Goal: Information Seeking & Learning: Learn about a topic

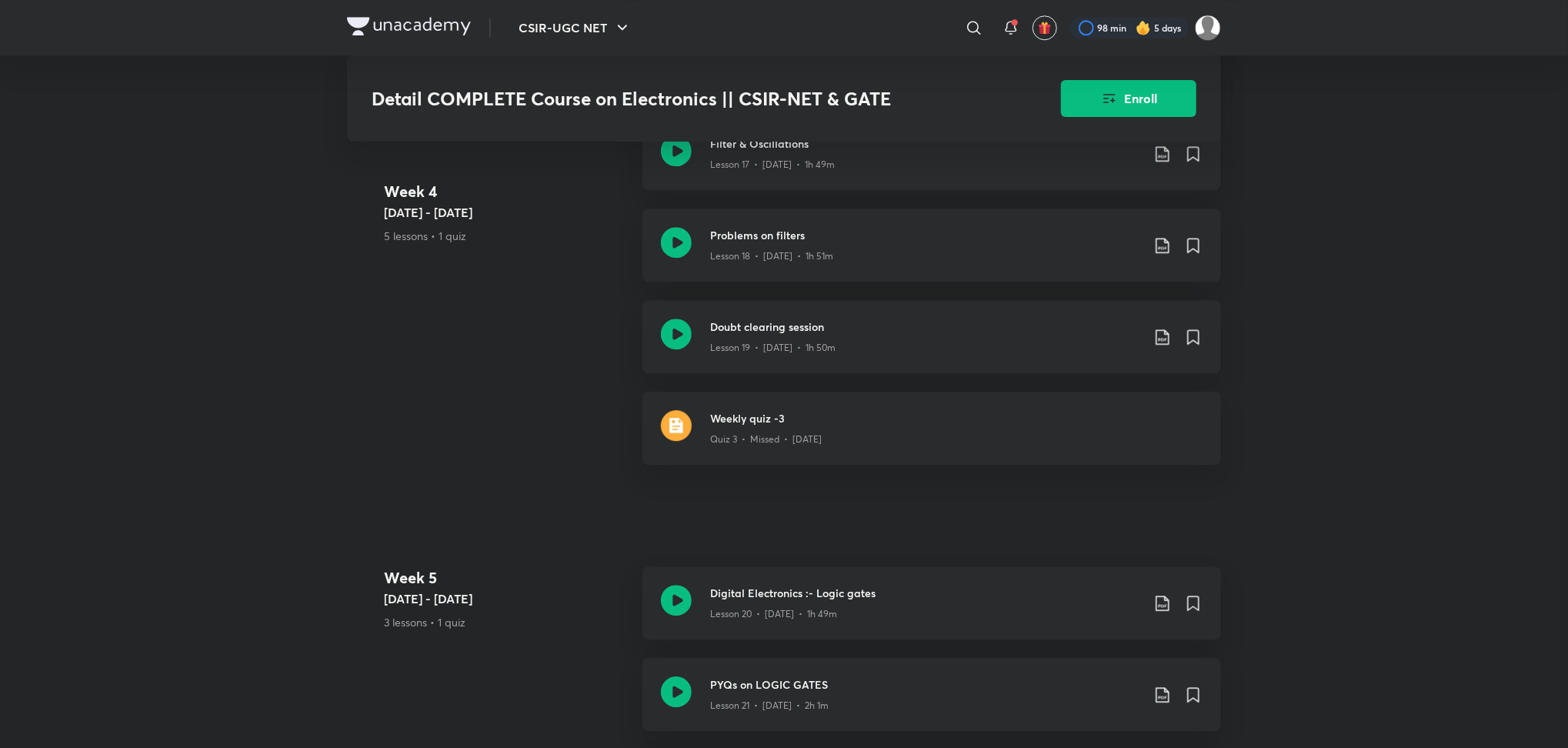
scroll to position [2880, 0]
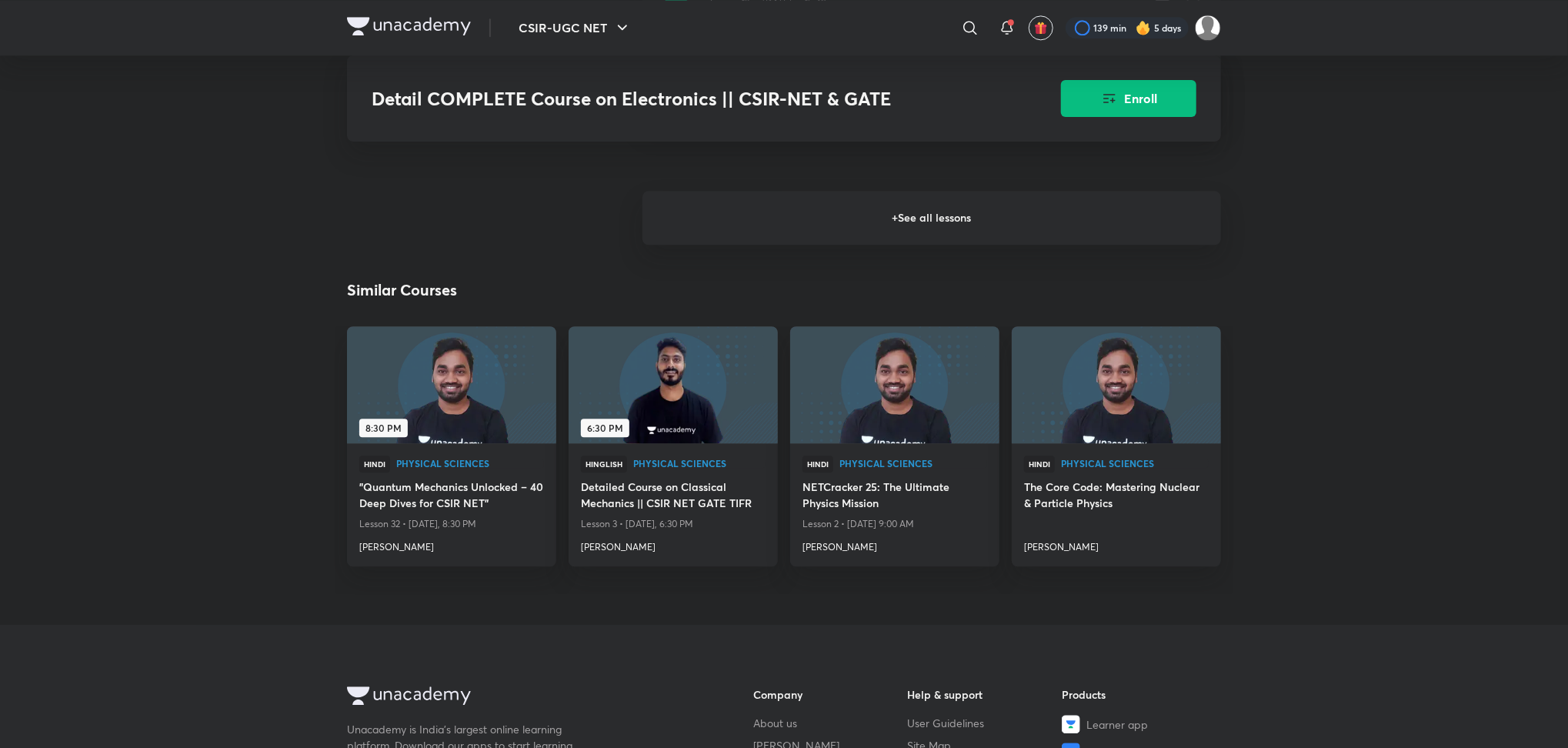
scroll to position [2494, 0]
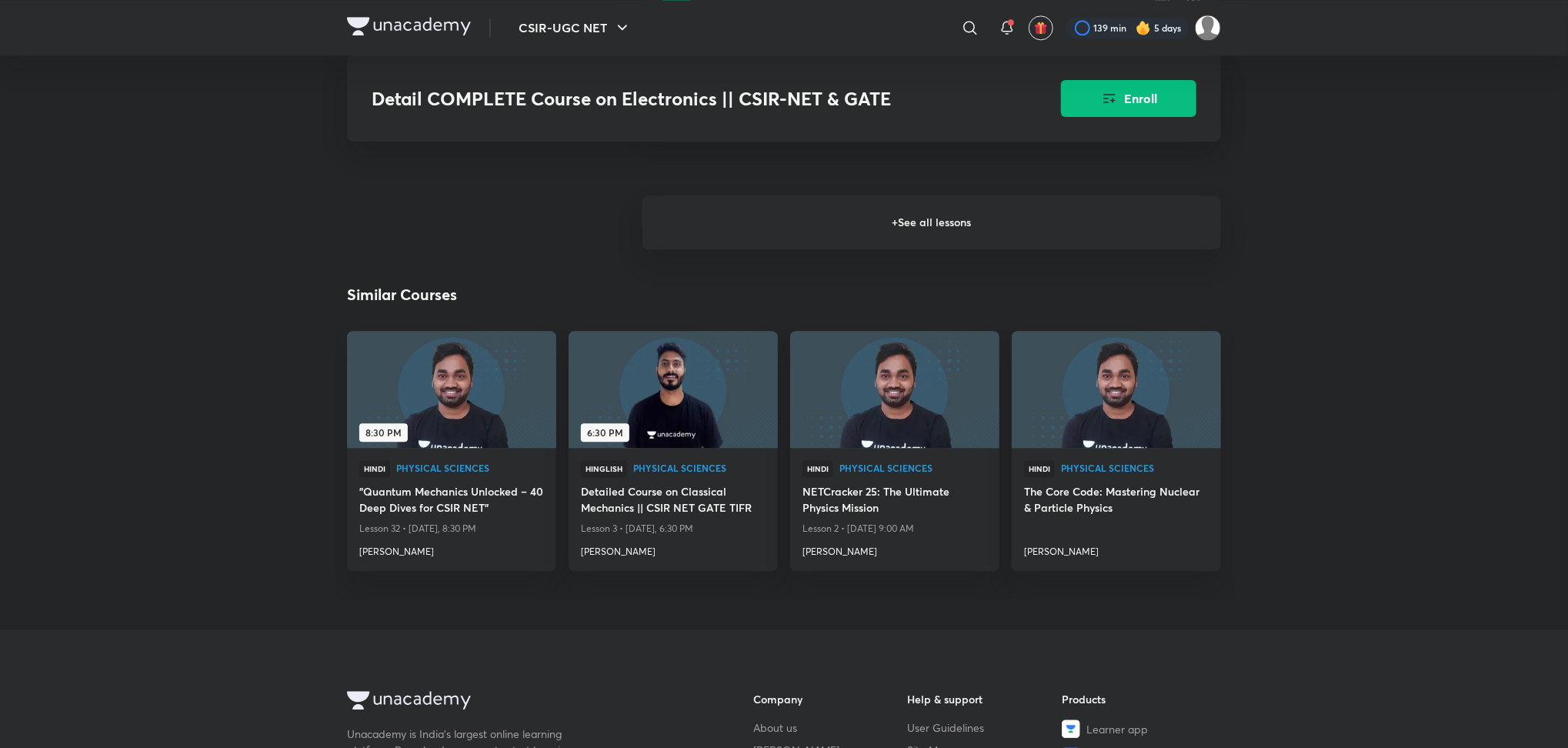
click at [883, 218] on h6 "+ See all lessons" at bounding box center [931, 222] width 578 height 54
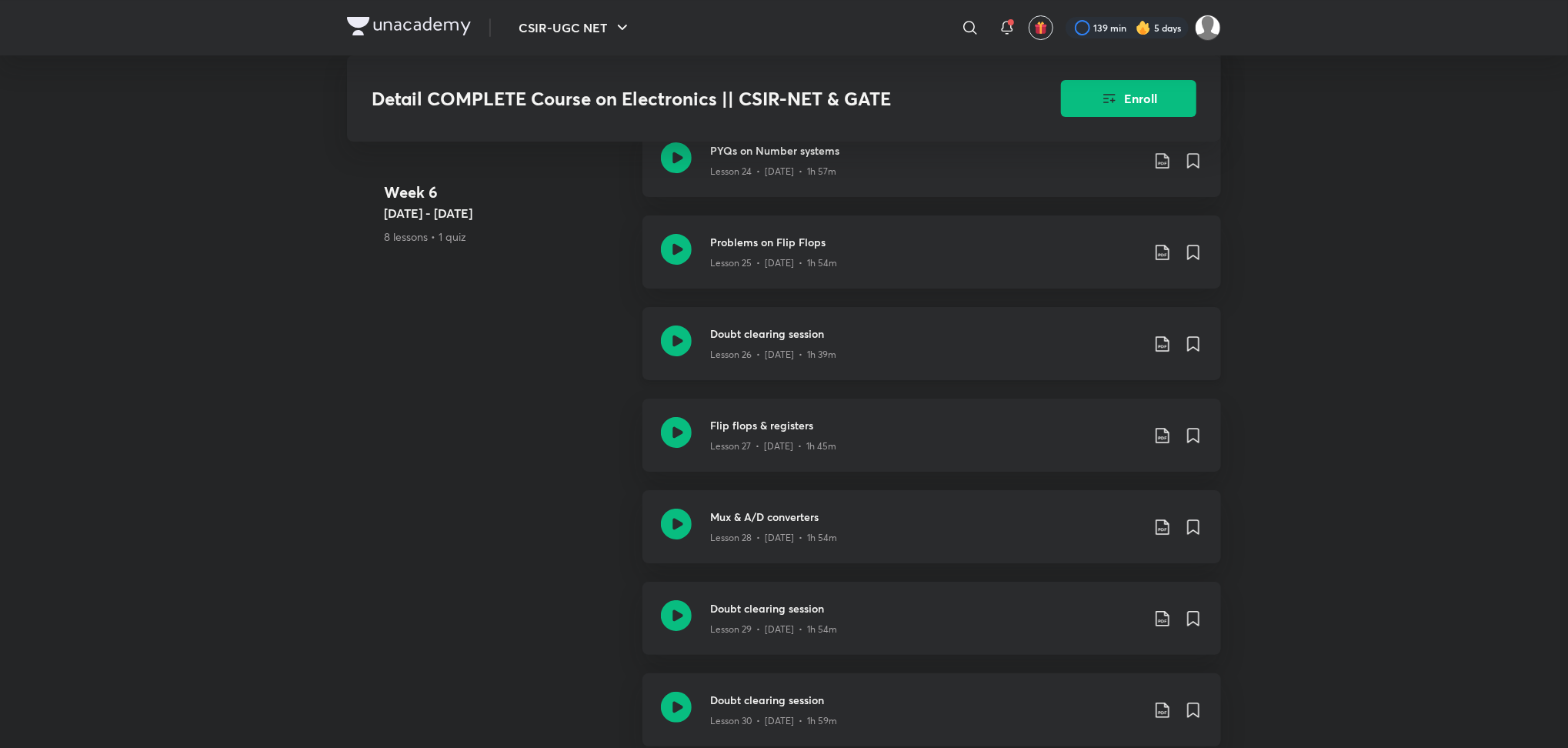
scroll to position [3775, 0]
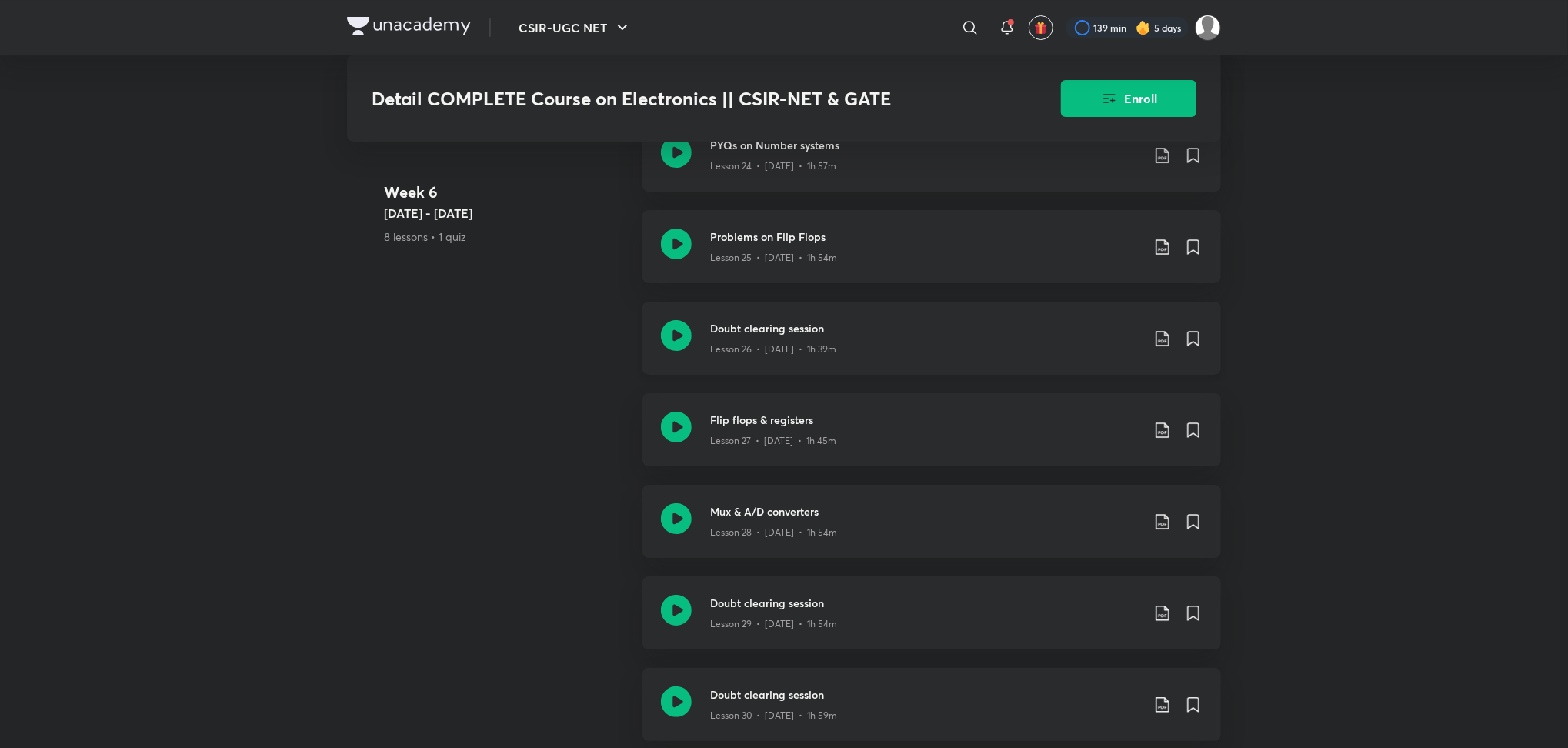
click at [673, 340] on icon at bounding box center [676, 335] width 30 height 30
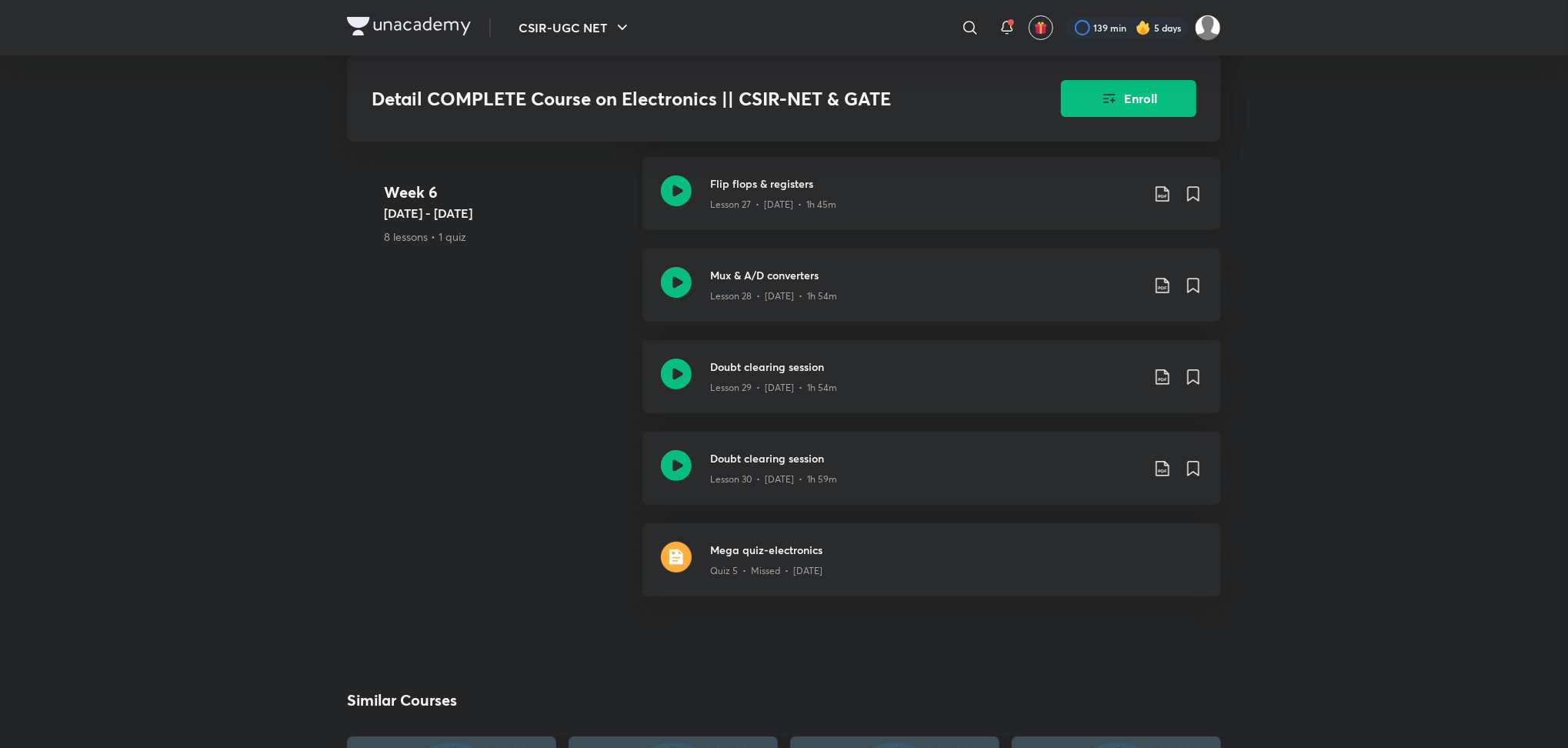
scroll to position [4009, 0]
click at [674, 287] on icon at bounding box center [676, 285] width 30 height 30
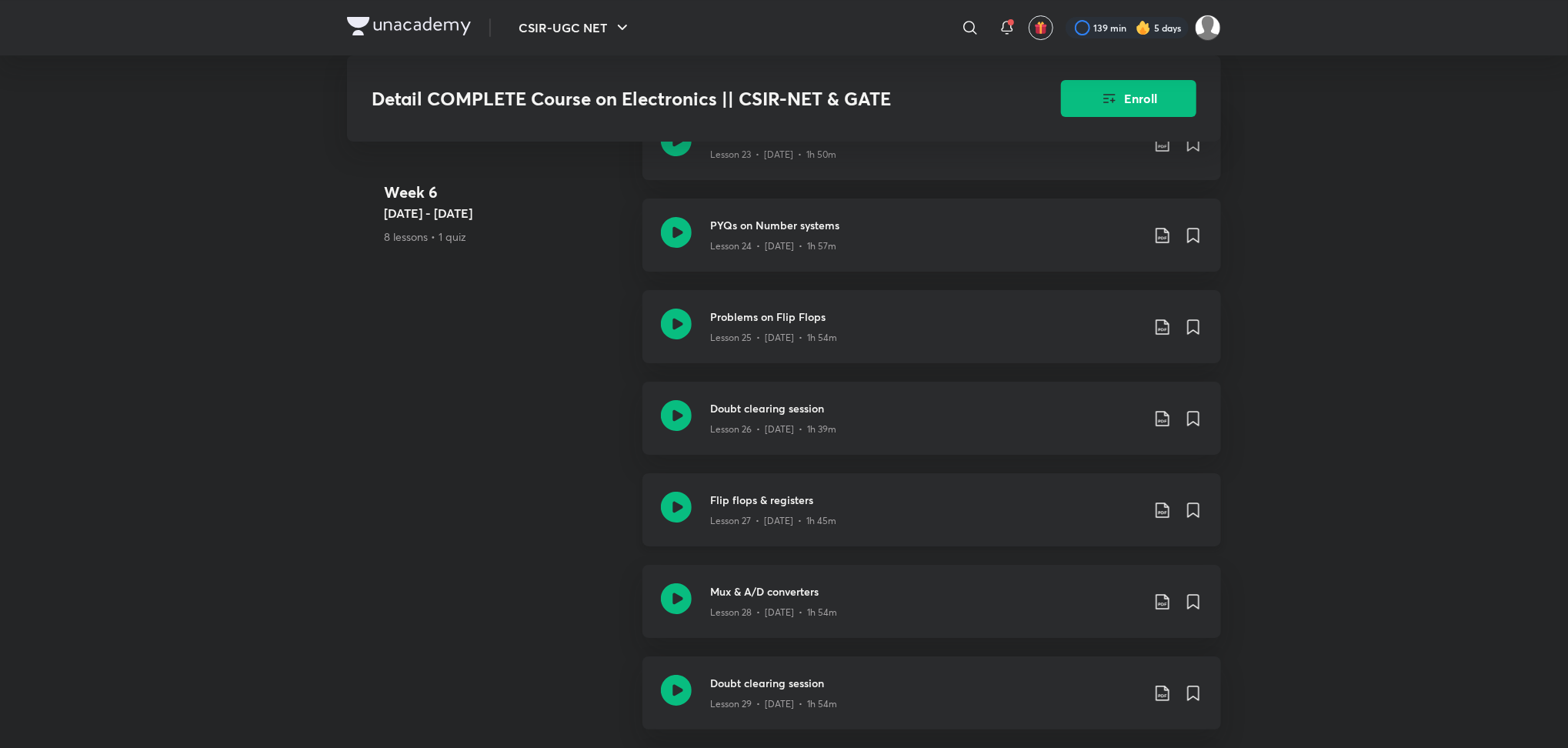
scroll to position [3696, 0]
click at [671, 508] on icon at bounding box center [676, 505] width 30 height 30
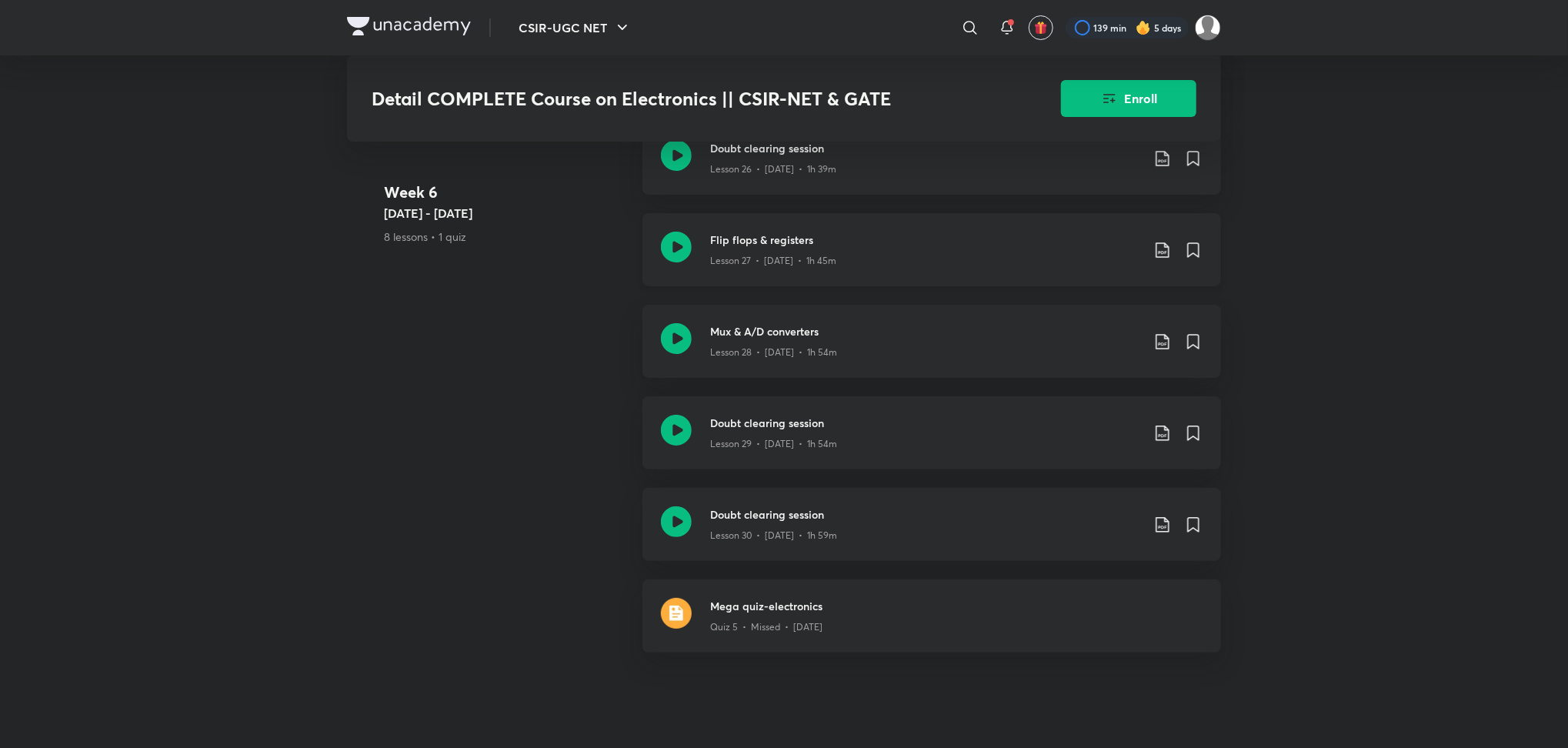
scroll to position [3956, 0]
click at [680, 345] on icon at bounding box center [676, 337] width 30 height 30
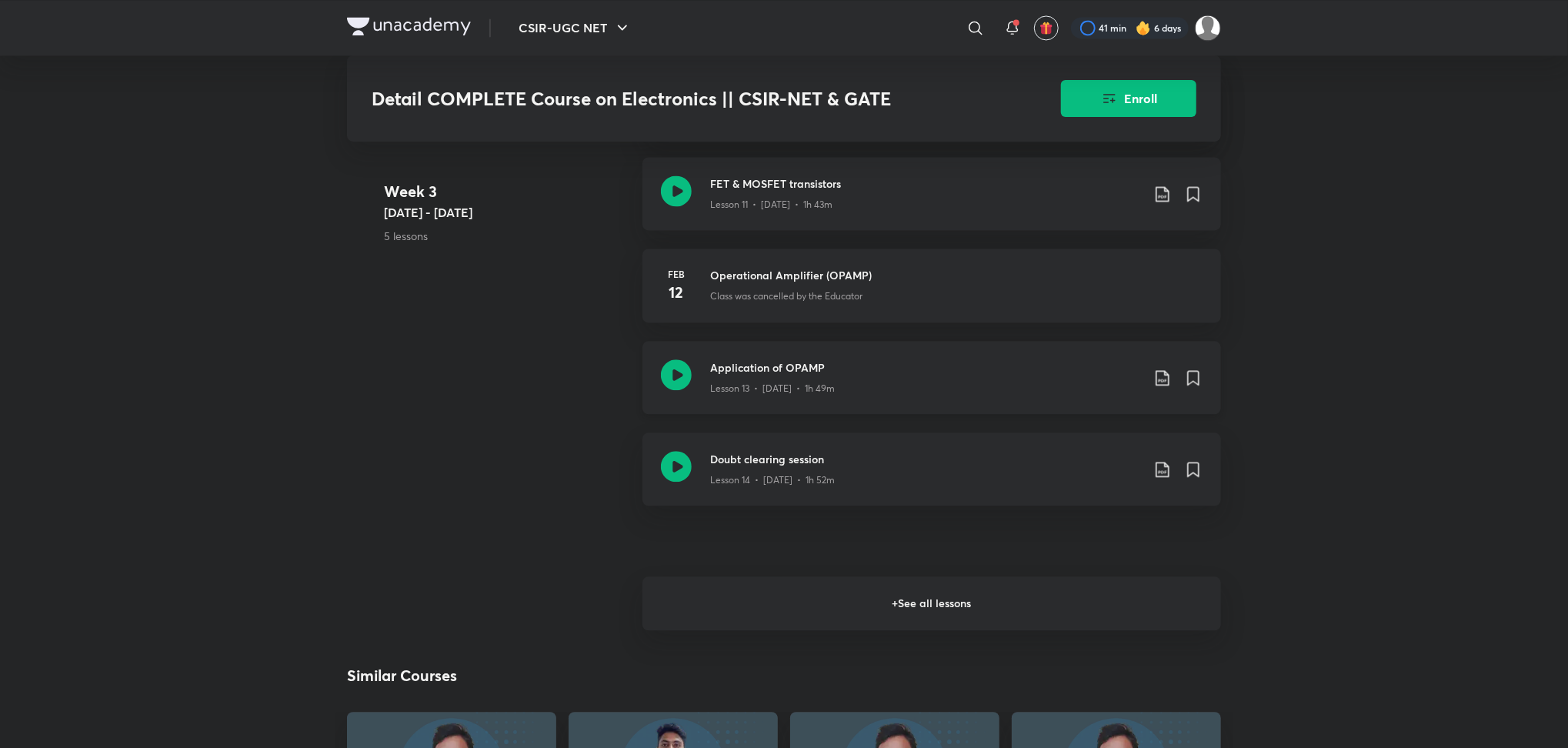
scroll to position [2114, 0]
click at [731, 597] on h6 "+ See all lessons" at bounding box center [931, 601] width 578 height 54
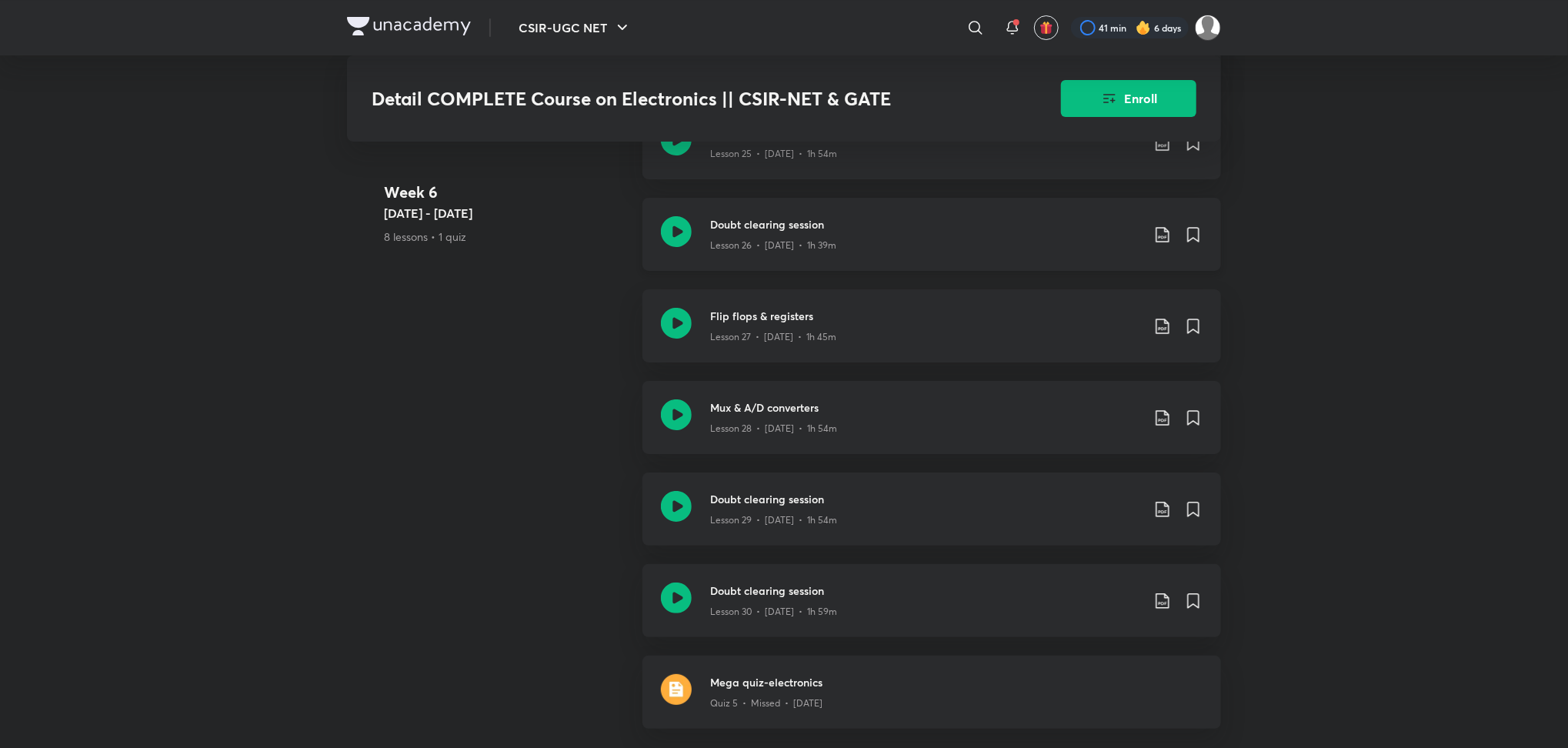
scroll to position [3880, 0]
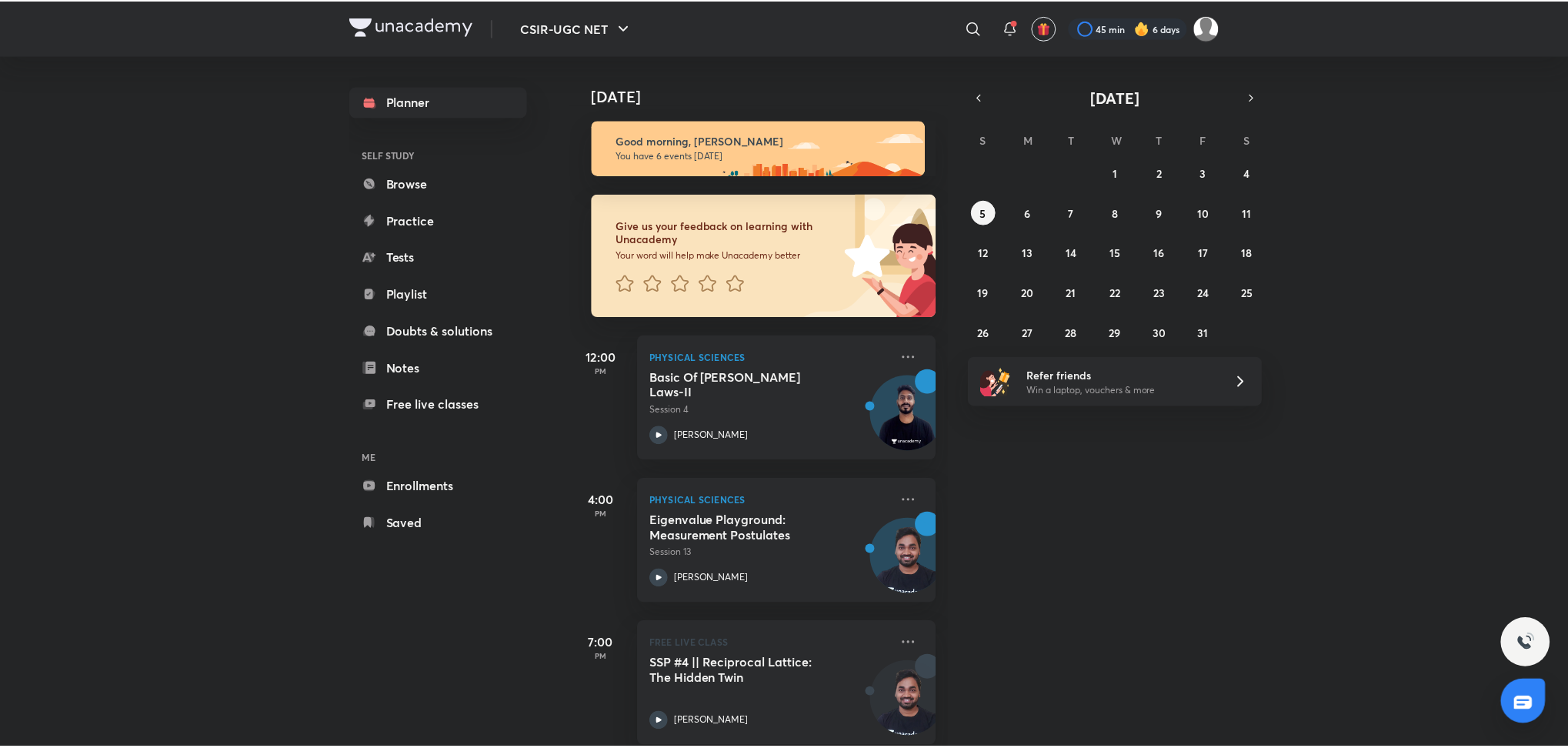
scroll to position [372, 0]
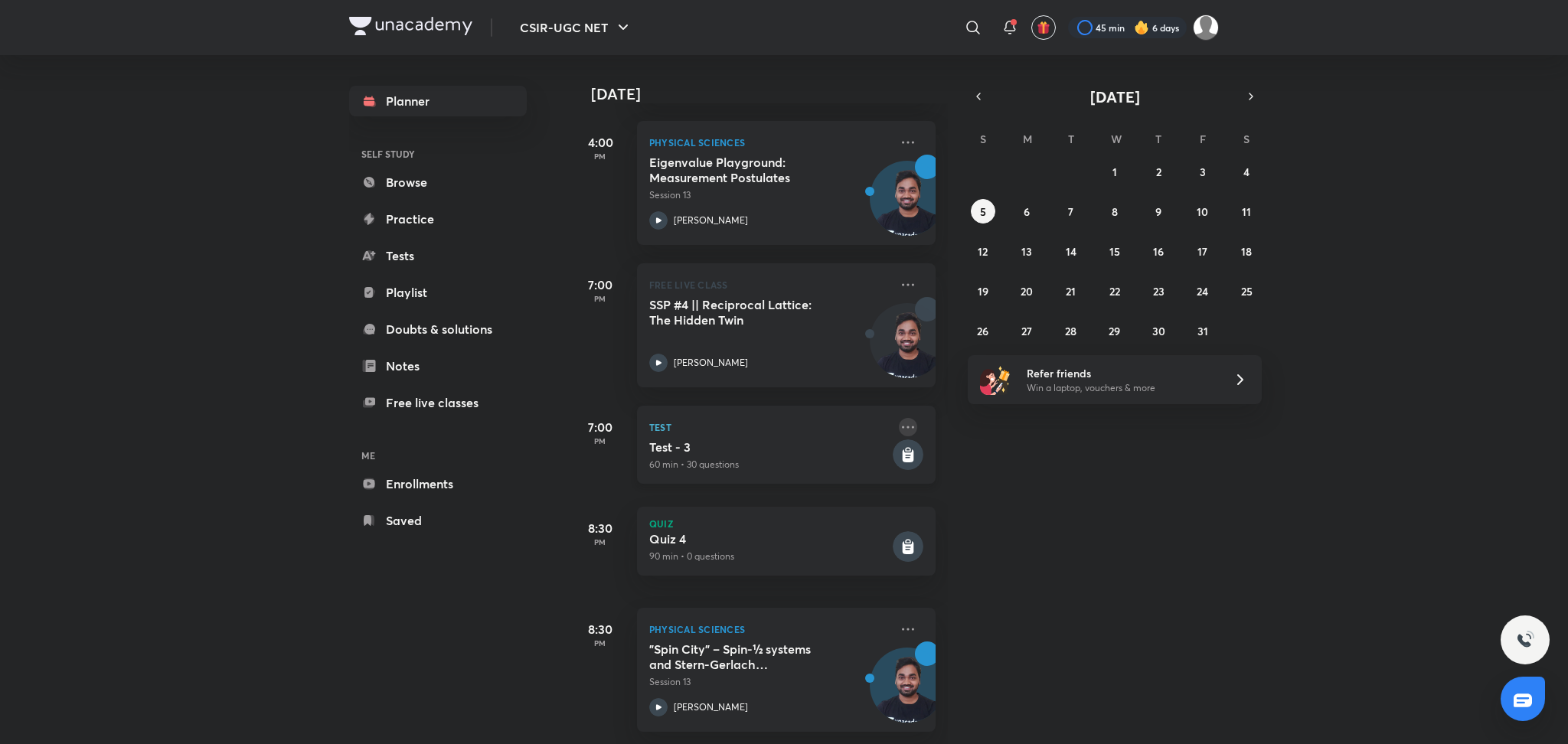
click at [899, 418] on icon at bounding box center [907, 426] width 18 height 18
click at [734, 422] on div "Test Test - 3 60 min • 30 questions" at bounding box center [786, 445] width 299 height 78
click at [903, 449] on icon at bounding box center [908, 456] width 11 height 13
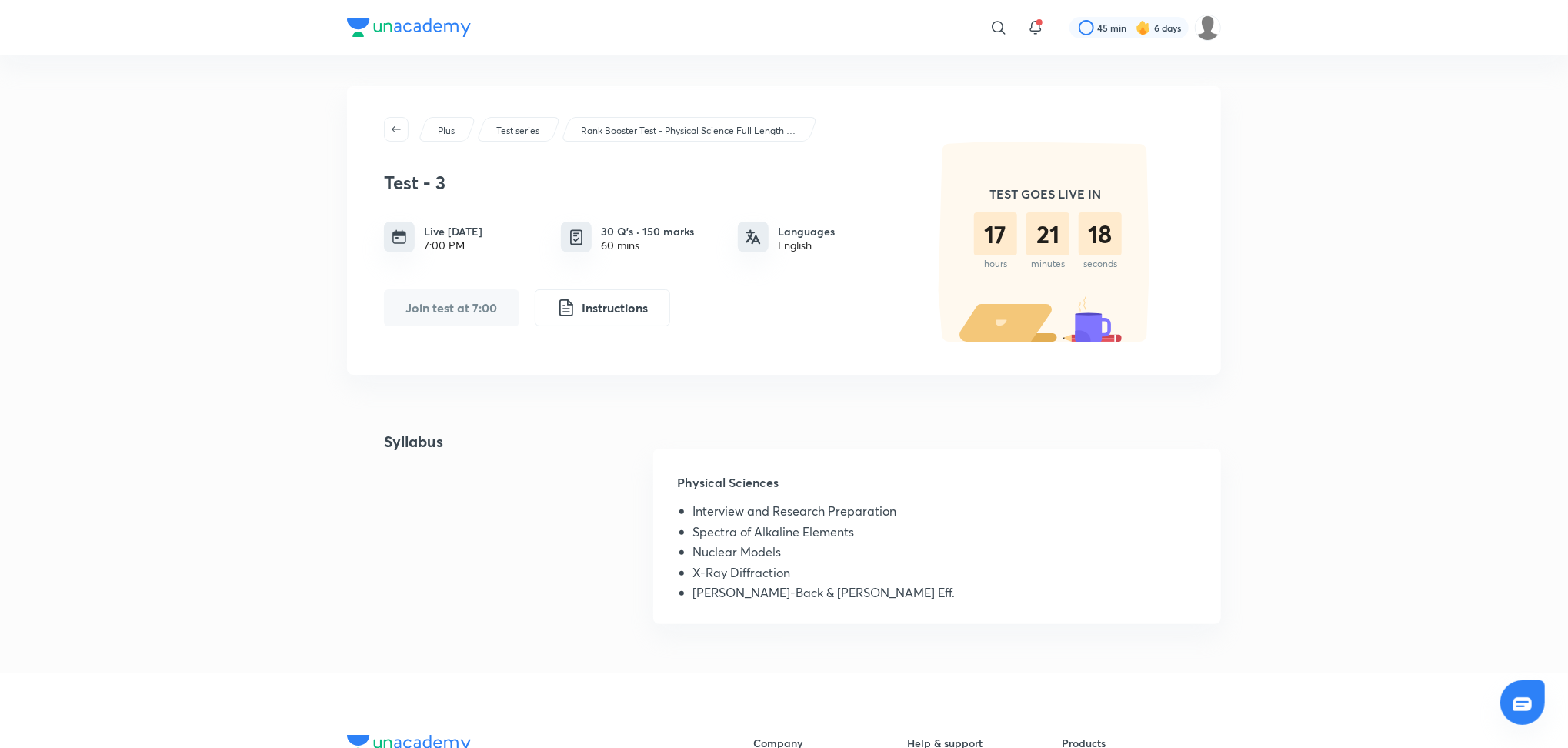
click at [902, 418] on div "Plus Test series Rank Booster Test - Physical Science Full Length Mock Test CSI…" at bounding box center [784, 364] width 874 height 556
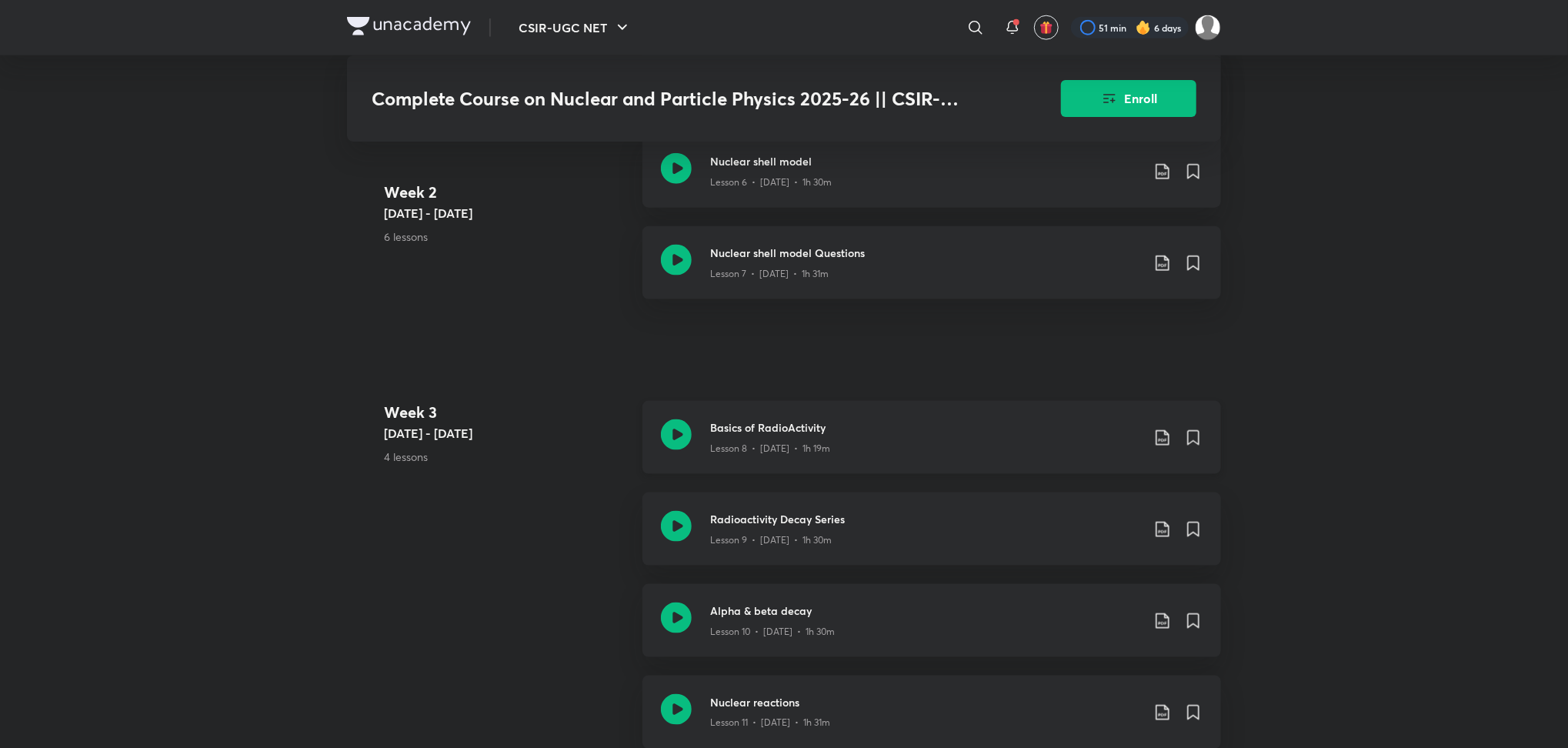
scroll to position [1236, 0]
click at [673, 446] on icon at bounding box center [676, 434] width 30 height 30
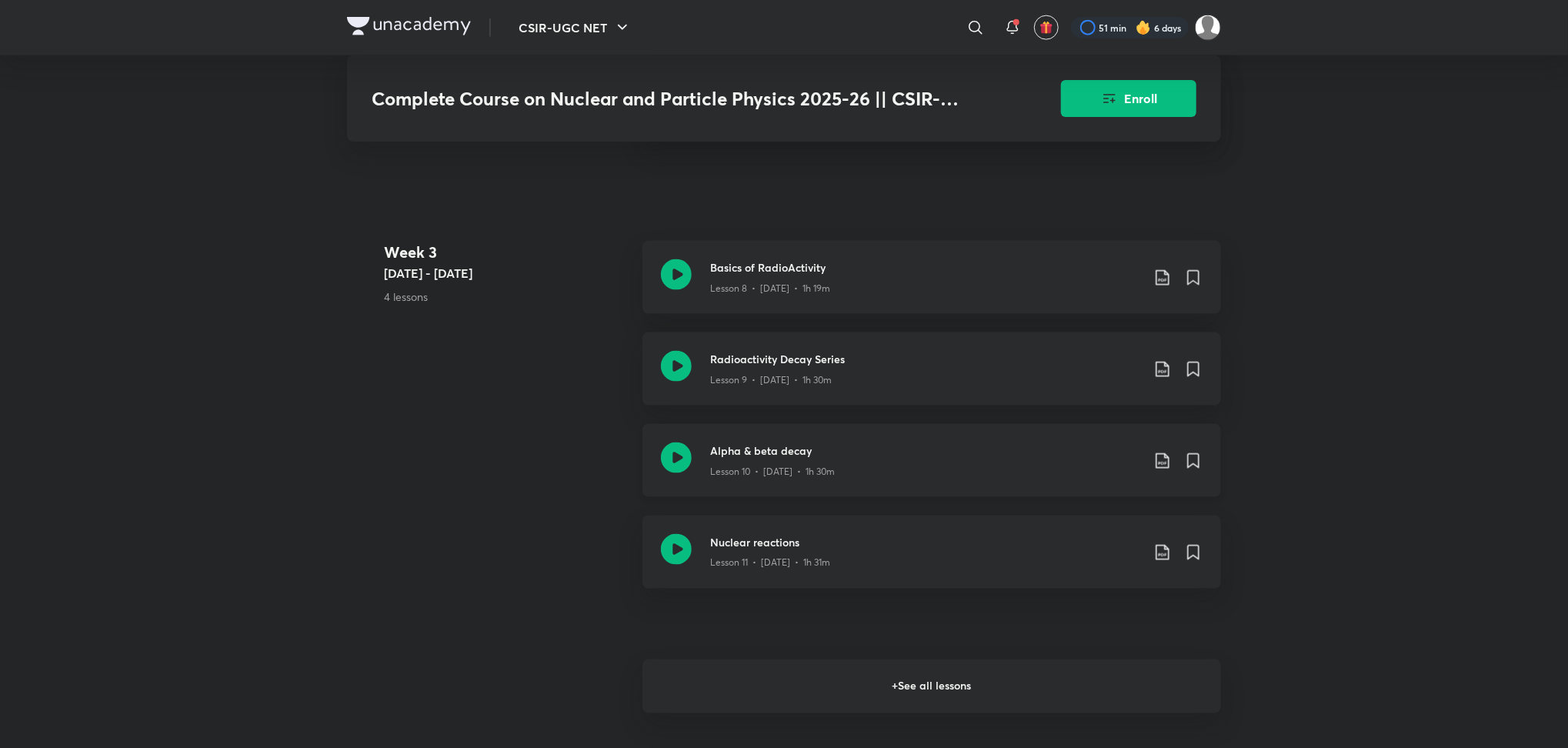
scroll to position [1398, 0]
click at [794, 678] on h6 "+ See all lessons" at bounding box center [931, 684] width 578 height 54
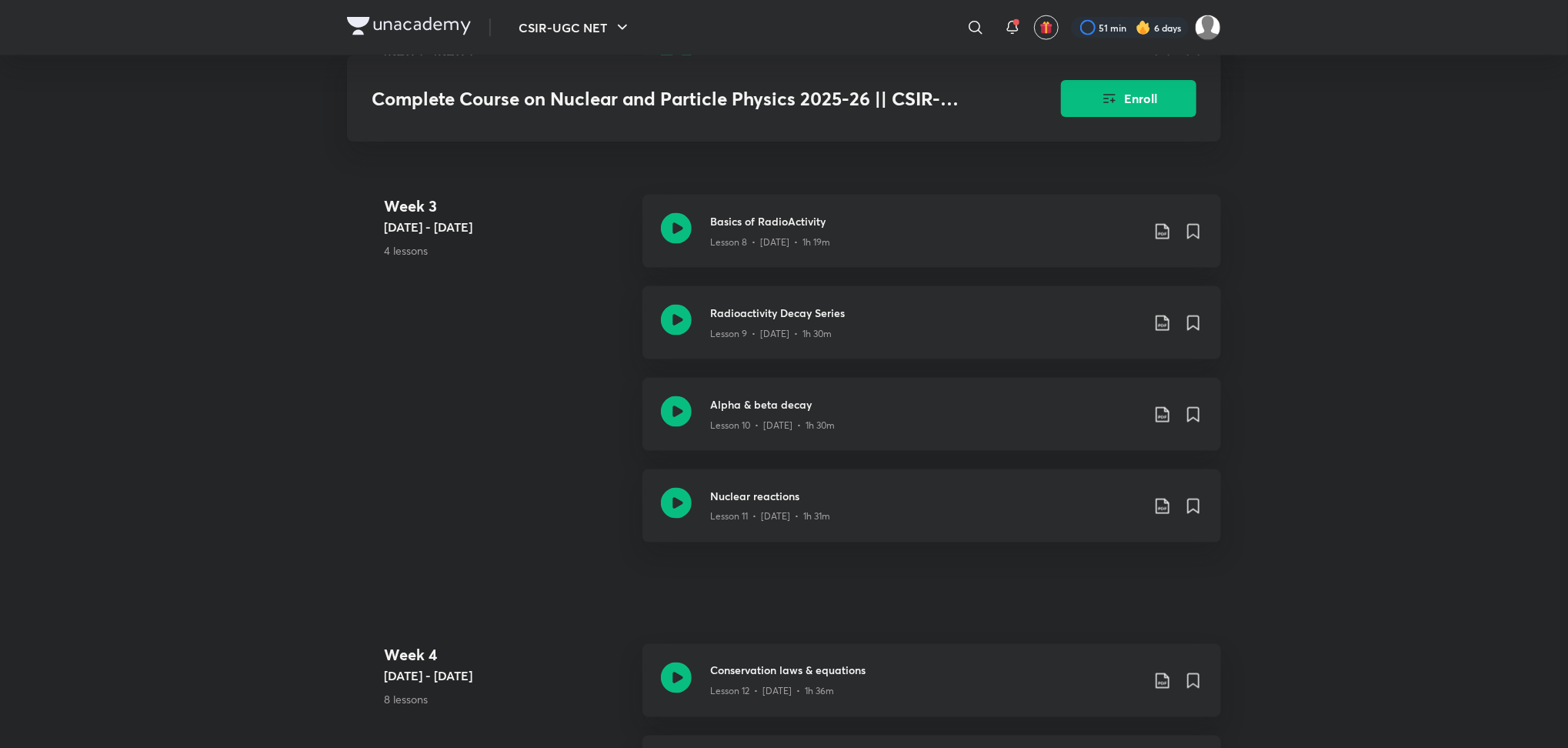
scroll to position [1471, 0]
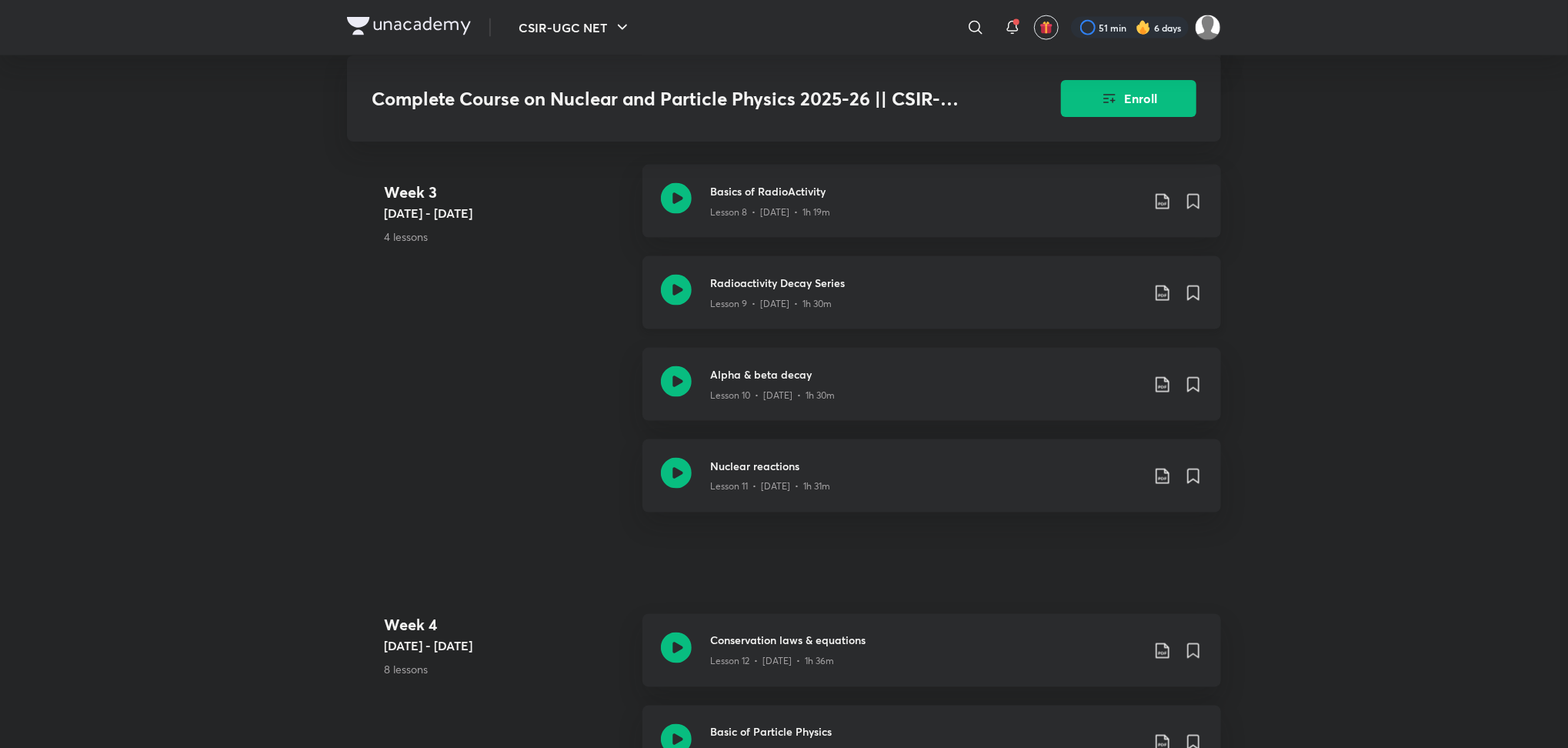
click at [674, 305] on icon at bounding box center [676, 290] width 30 height 30
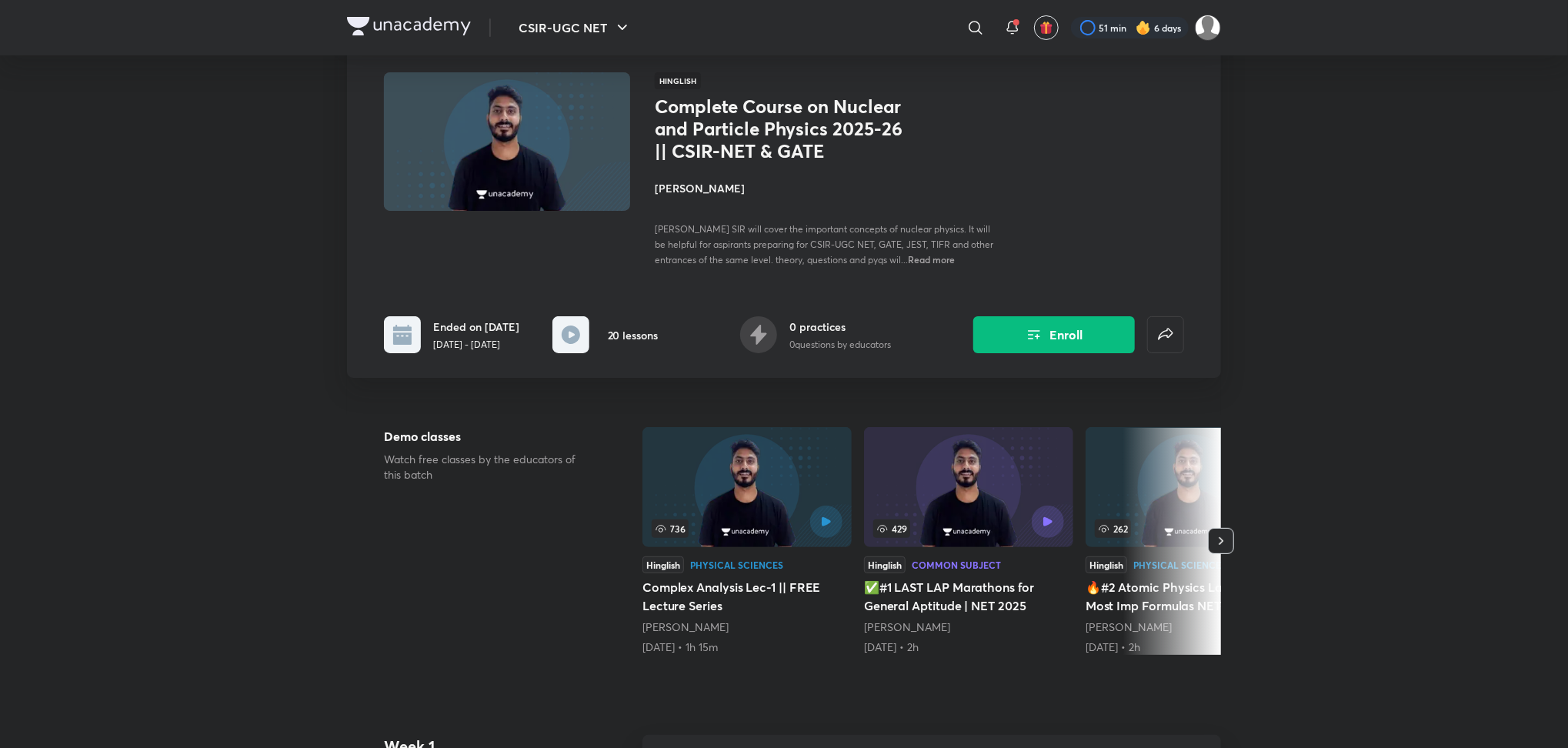
scroll to position [93, 0]
click at [1226, 545] on icon "button" at bounding box center [1221, 542] width 15 height 15
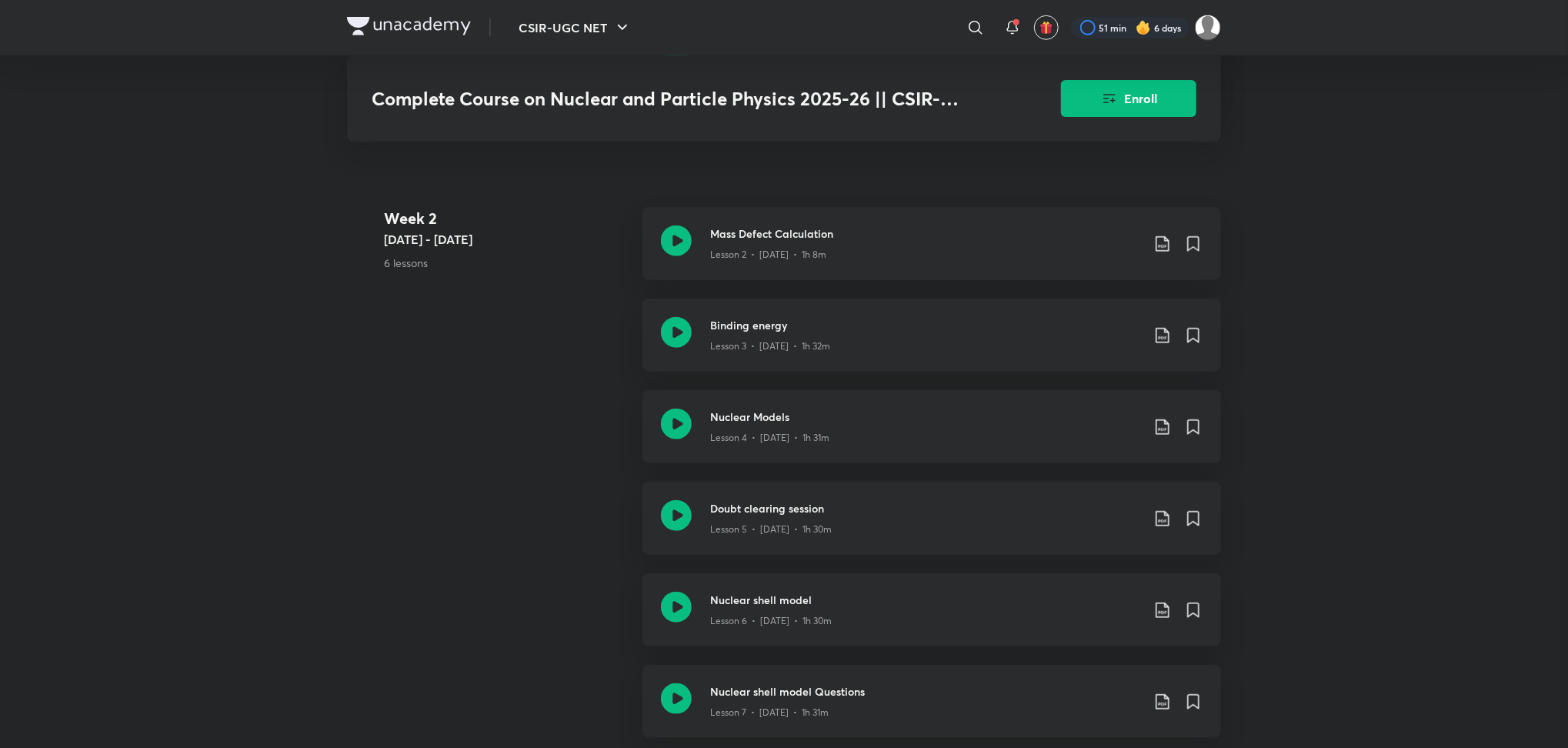
scroll to position [840, 0]
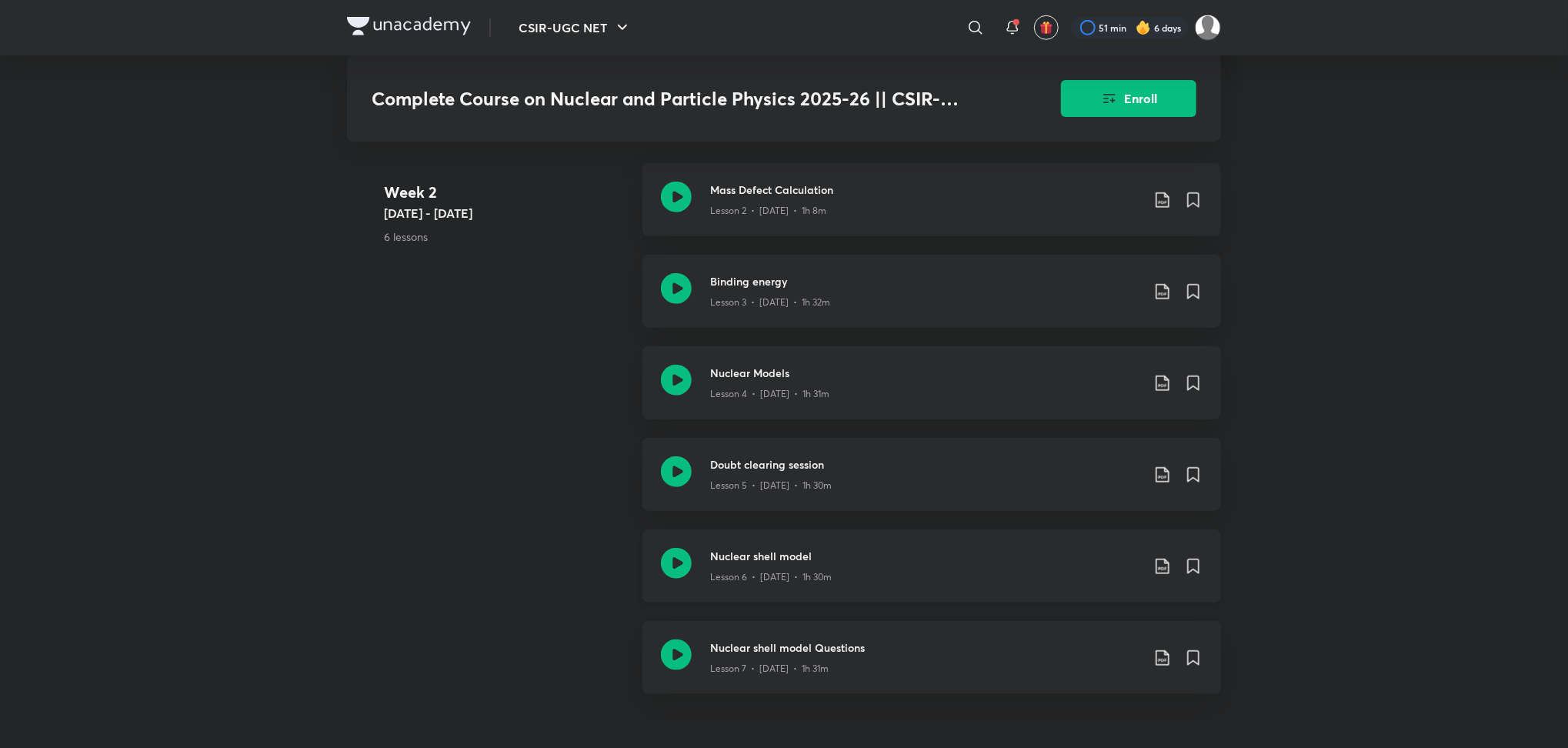
click at [674, 560] on icon at bounding box center [676, 563] width 30 height 30
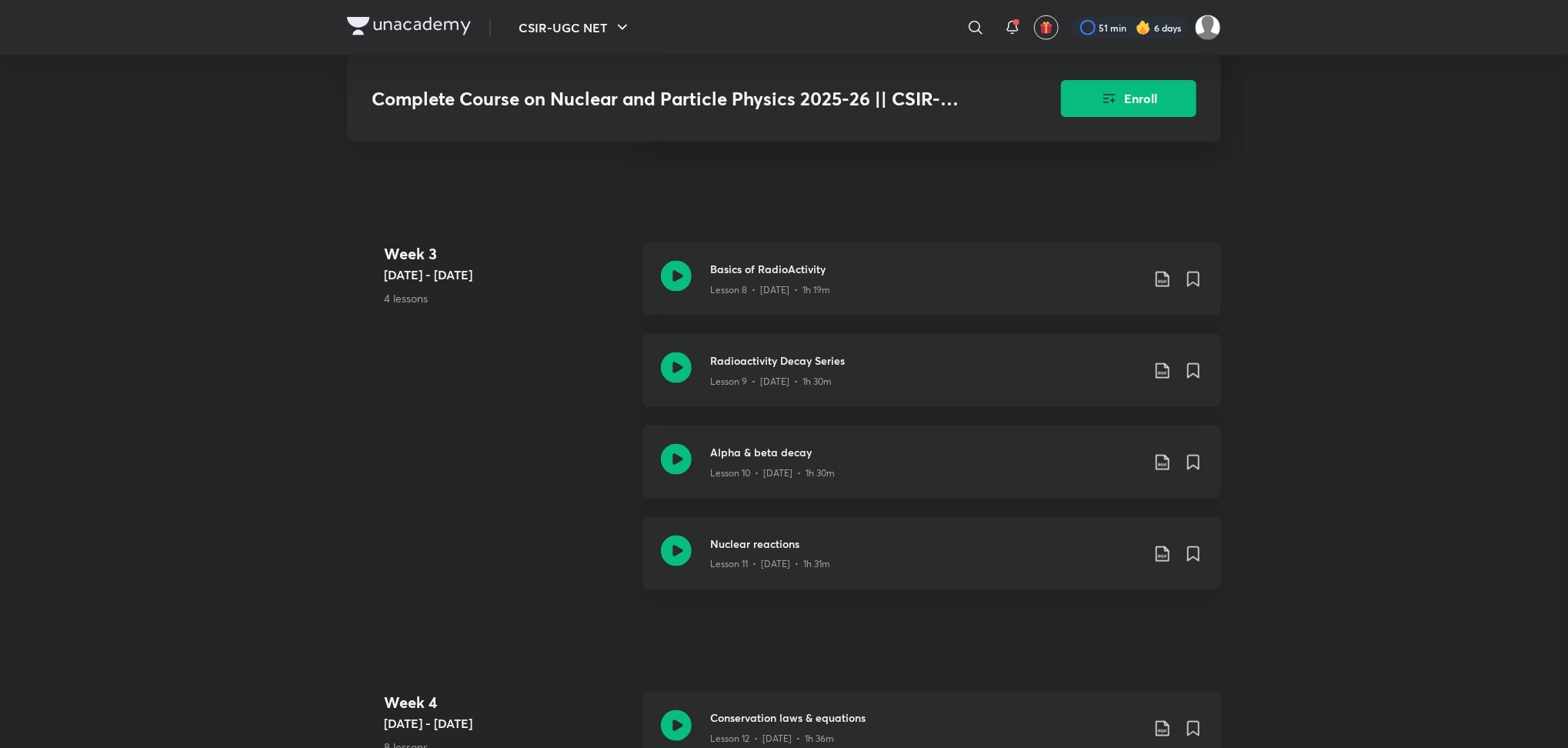
scroll to position [1395, 0]
